Goal: Task Accomplishment & Management: Manage account settings

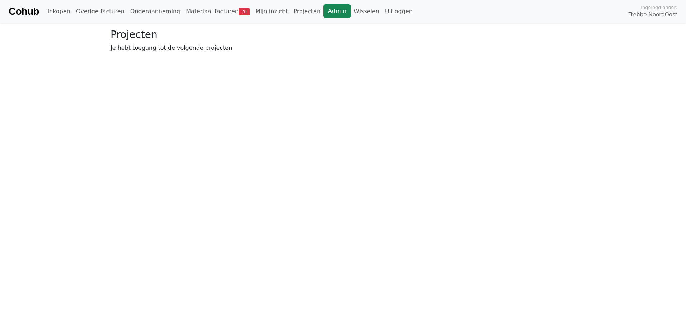
click at [323, 7] on link "Admin" at bounding box center [337, 11] width 28 height 14
click at [359, 58] on html "Cohub Inkopen Overige facturen Onderaanneming Materiaal facturen 70 Mijn inzich…" at bounding box center [343, 29] width 686 height 58
click at [323, 16] on link "Admin" at bounding box center [337, 11] width 28 height 14
click at [351, 10] on link "Wisselen" at bounding box center [366, 11] width 31 height 14
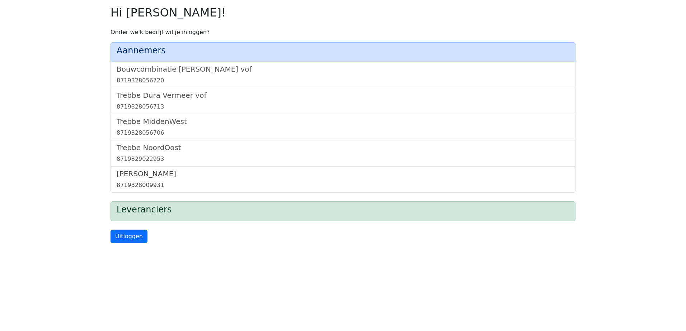
click at [141, 175] on h5 "[PERSON_NAME]" at bounding box center [343, 174] width 452 height 9
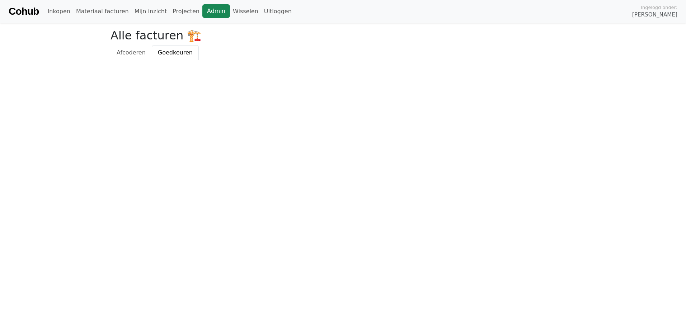
click at [202, 10] on link "Admin" at bounding box center [216, 11] width 28 height 14
click at [230, 13] on link "Wisselen" at bounding box center [245, 11] width 31 height 14
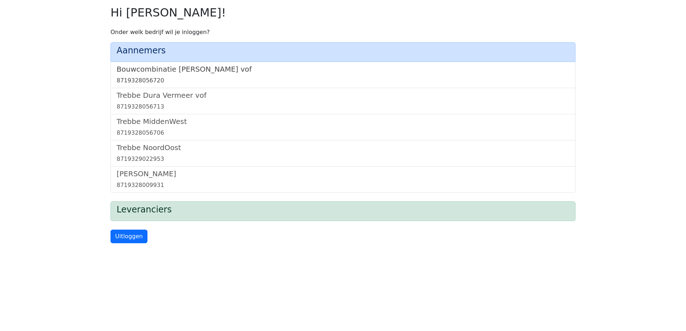
click at [214, 67] on h5 "Bouwcombinatie [PERSON_NAME] vof" at bounding box center [343, 69] width 452 height 9
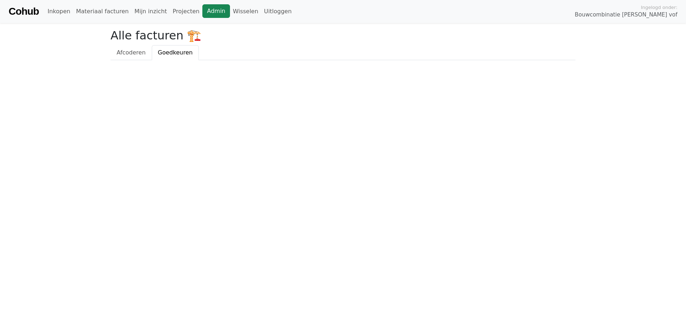
click at [204, 14] on link "Admin" at bounding box center [216, 11] width 28 height 14
click at [233, 10] on link "Wisselen" at bounding box center [245, 11] width 31 height 14
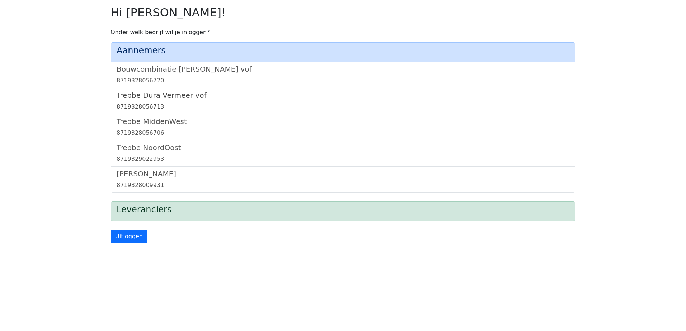
click at [158, 95] on h5 "Trebbe Dura Vermeer vof" at bounding box center [343, 95] width 452 height 9
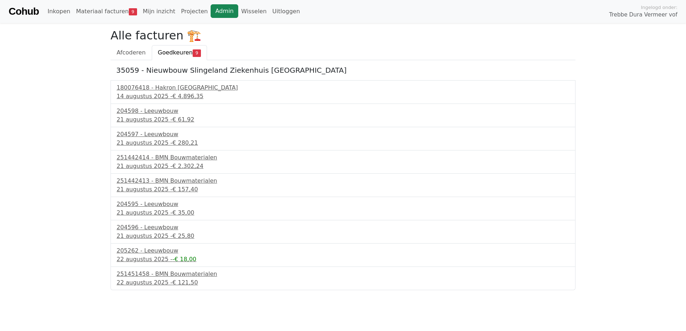
click at [211, 11] on link "Admin" at bounding box center [224, 11] width 28 height 14
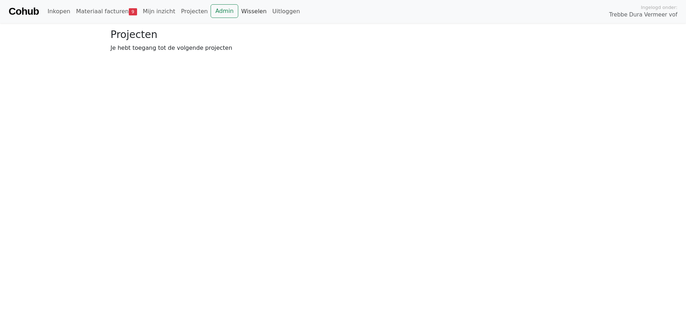
click at [239, 8] on link "Wisselen" at bounding box center [253, 11] width 31 height 14
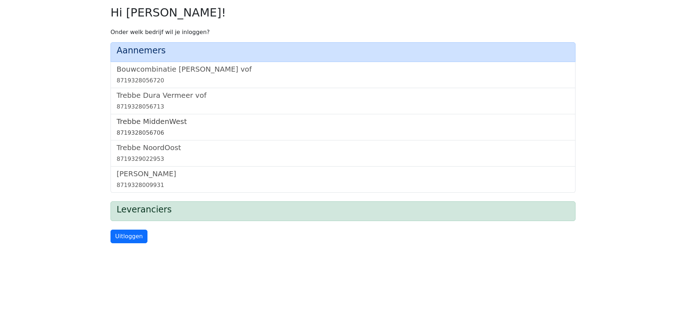
click at [150, 120] on h5 "Trebbe MiddenWest" at bounding box center [343, 121] width 452 height 9
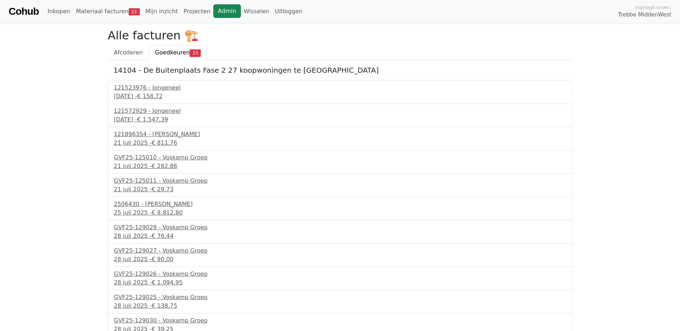
click at [213, 13] on link "Admin" at bounding box center [227, 11] width 28 height 14
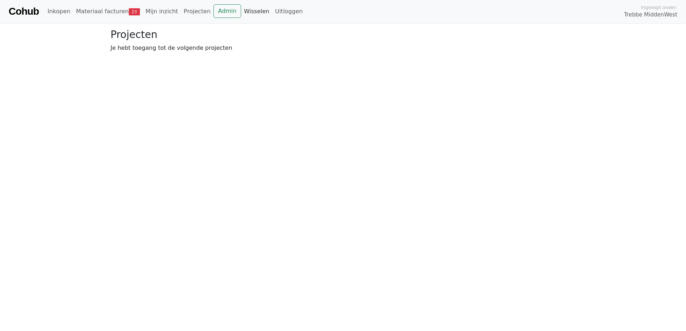
click at [245, 14] on link "Wisselen" at bounding box center [256, 11] width 31 height 14
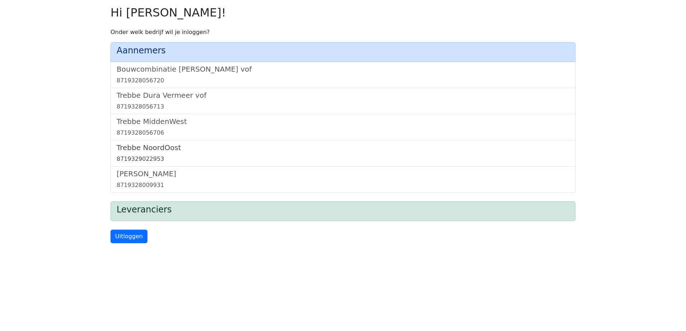
click at [153, 151] on h5 "Trebbe NoordOost" at bounding box center [343, 147] width 452 height 9
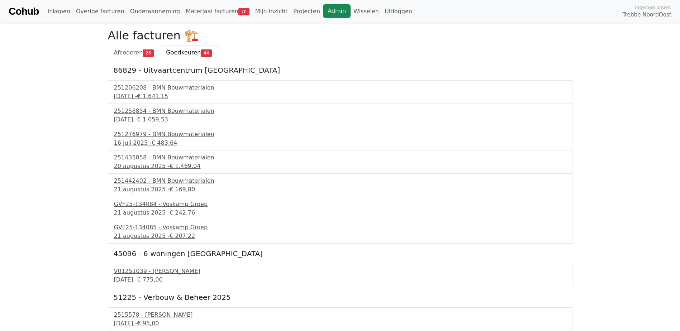
click at [323, 13] on link "Admin" at bounding box center [337, 11] width 28 height 14
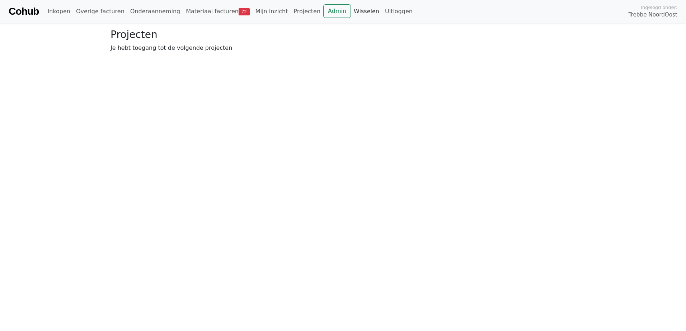
click at [351, 10] on link "Wisselen" at bounding box center [366, 11] width 31 height 14
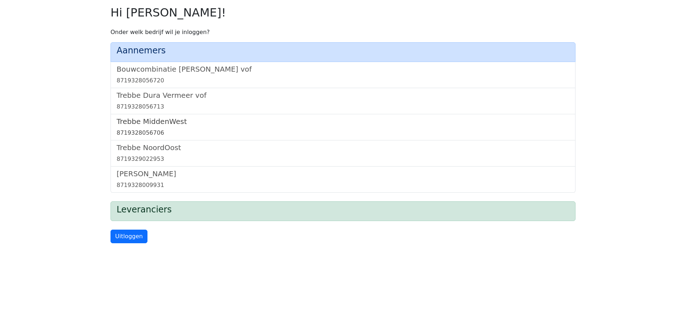
click at [158, 120] on h5 "Trebbe MiddenWest" at bounding box center [343, 121] width 452 height 9
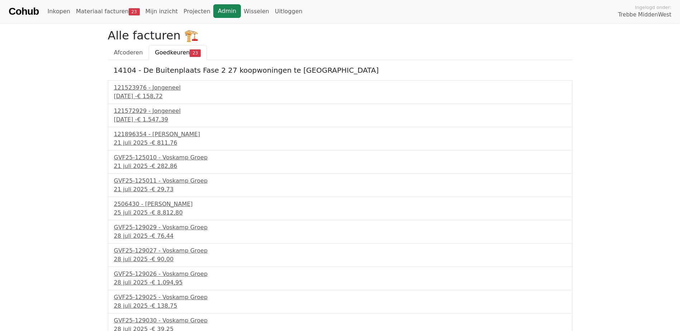
click at [213, 11] on link "Admin" at bounding box center [227, 11] width 28 height 14
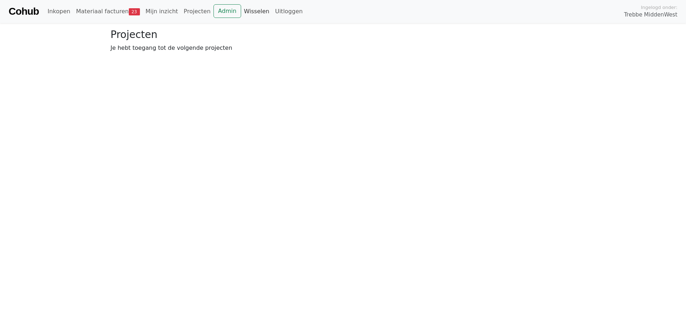
click at [241, 13] on link "Wisselen" at bounding box center [256, 11] width 31 height 14
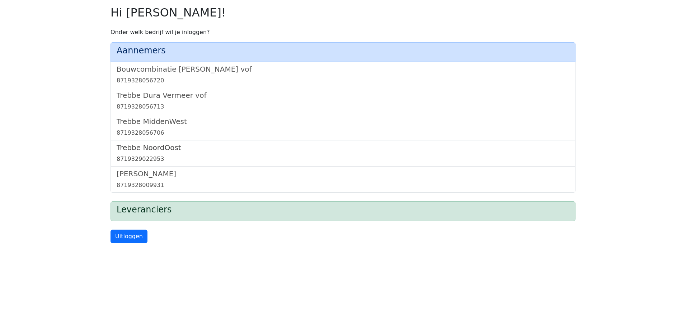
drag, startPoint x: 143, startPoint y: 152, endPoint x: 155, endPoint y: 144, distance: 14.0
click at [143, 151] on h5 "Trebbe NoordOost" at bounding box center [343, 147] width 452 height 9
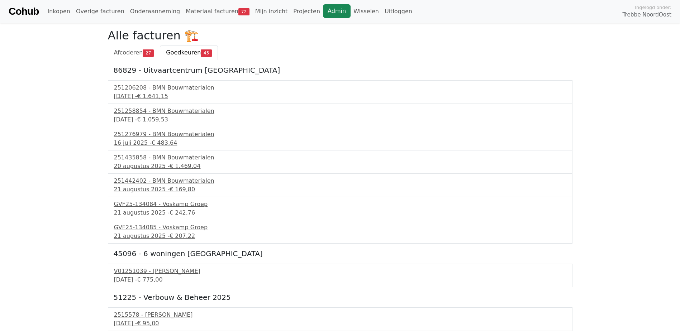
click at [323, 12] on link "Admin" at bounding box center [337, 11] width 28 height 14
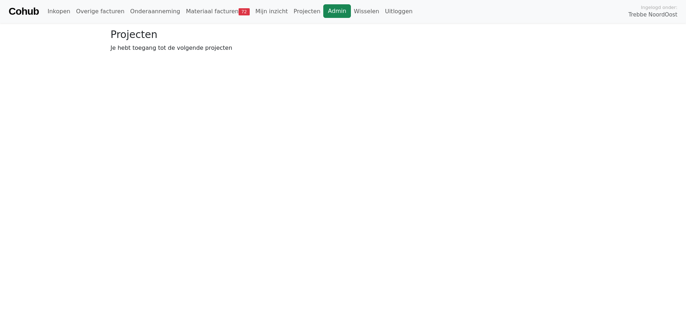
click at [323, 14] on link "Admin" at bounding box center [337, 11] width 28 height 14
click at [351, 10] on link "Wisselen" at bounding box center [366, 11] width 31 height 14
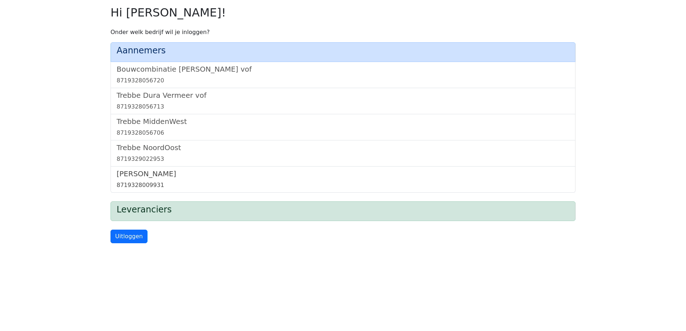
click at [136, 175] on h5 "[PERSON_NAME]" at bounding box center [343, 174] width 452 height 9
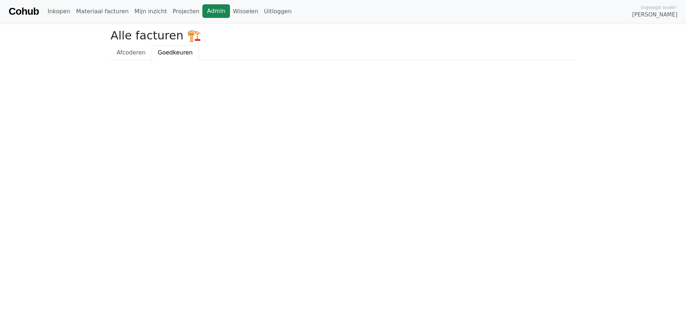
click at [202, 12] on link "Admin" at bounding box center [216, 11] width 28 height 14
click at [236, 9] on link "Wisselen" at bounding box center [245, 11] width 31 height 14
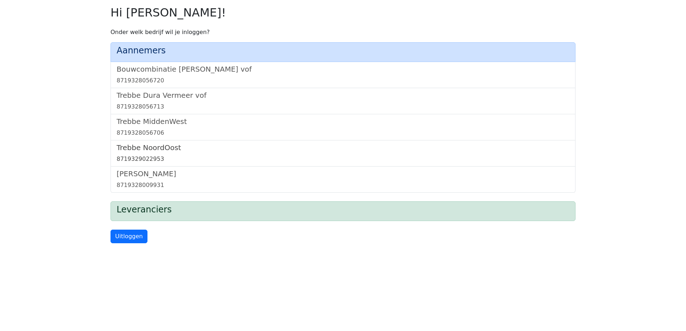
click at [167, 147] on h5 "Trebbe NoordOost" at bounding box center [343, 147] width 452 height 9
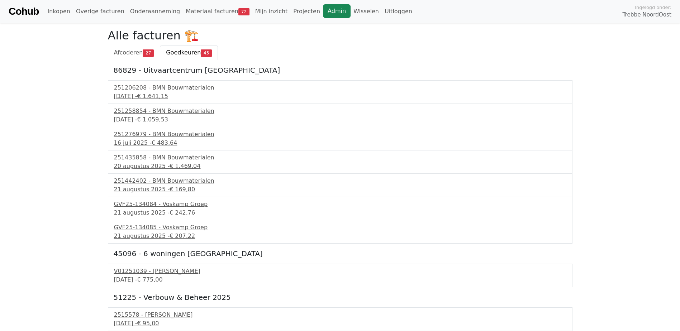
click at [323, 12] on link "Admin" at bounding box center [337, 11] width 28 height 14
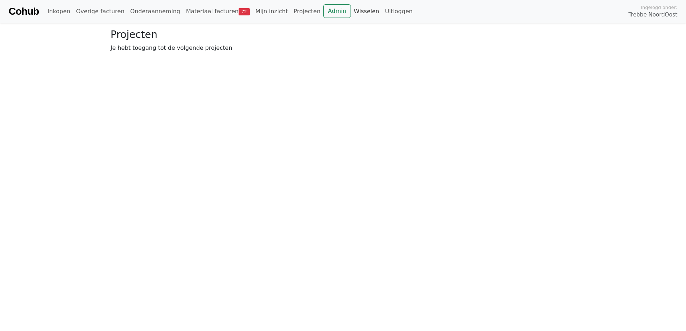
click at [351, 12] on link "Wisselen" at bounding box center [366, 11] width 31 height 14
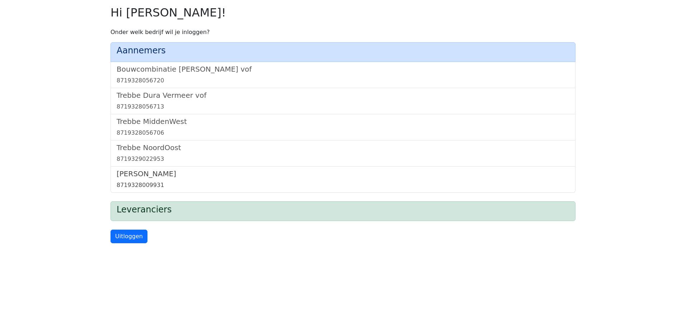
click at [145, 173] on h5 "[PERSON_NAME]" at bounding box center [343, 174] width 452 height 9
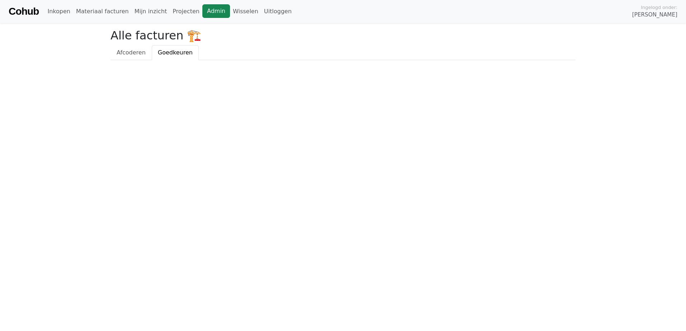
click at [202, 10] on link "Admin" at bounding box center [216, 11] width 28 height 14
